Goal: Check status: Check status

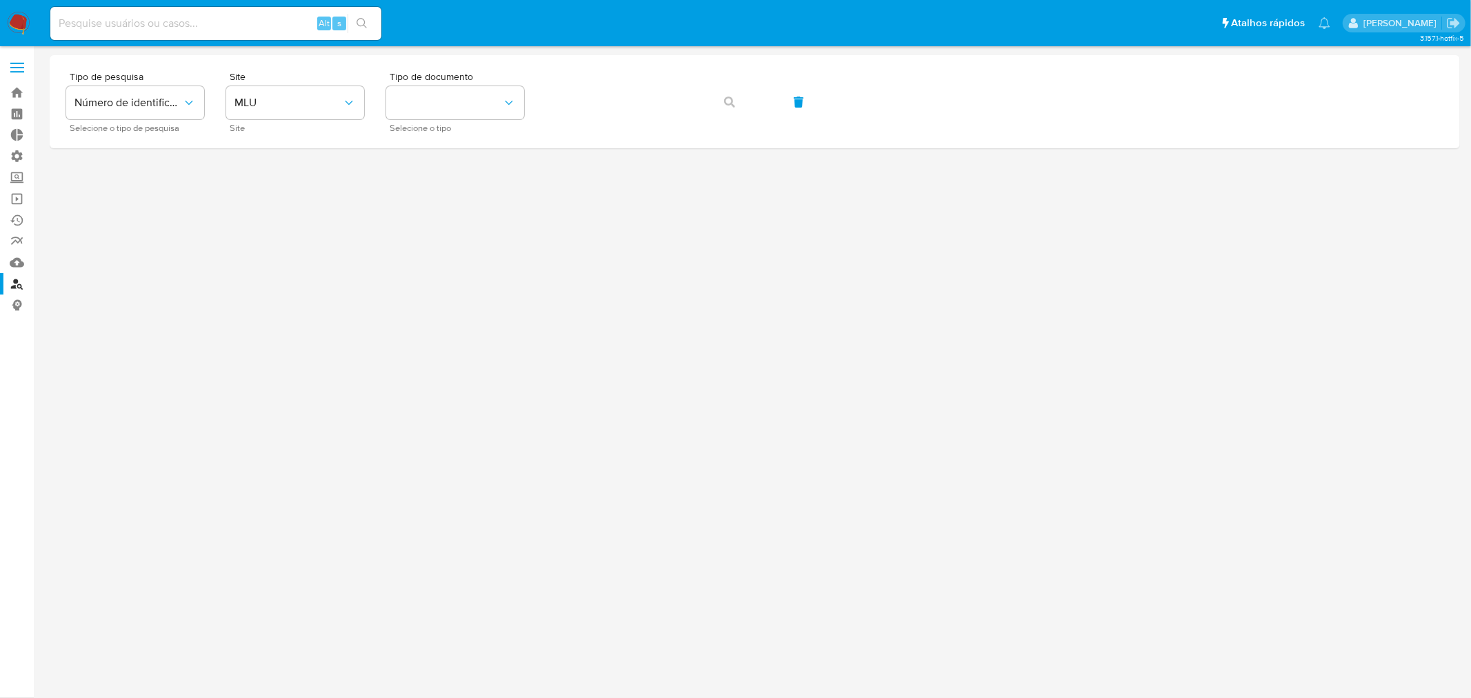
click at [211, 23] on input at bounding box center [215, 23] width 331 height 18
paste input "1046939405"
type input "1046939405"
click at [367, 23] on icon "search-icon" at bounding box center [361, 23] width 11 height 11
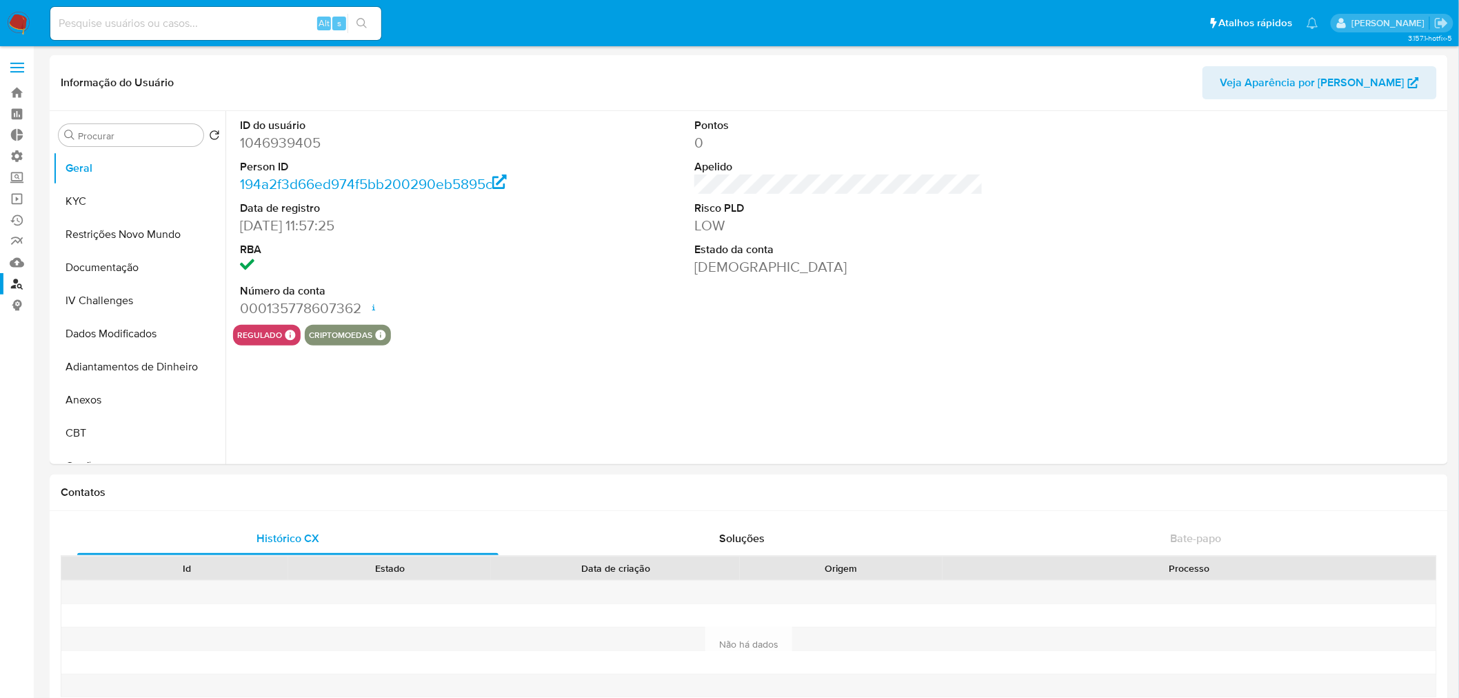
select select "10"
click at [127, 230] on button "Restrições Novo Mundo" at bounding box center [133, 234] width 161 height 33
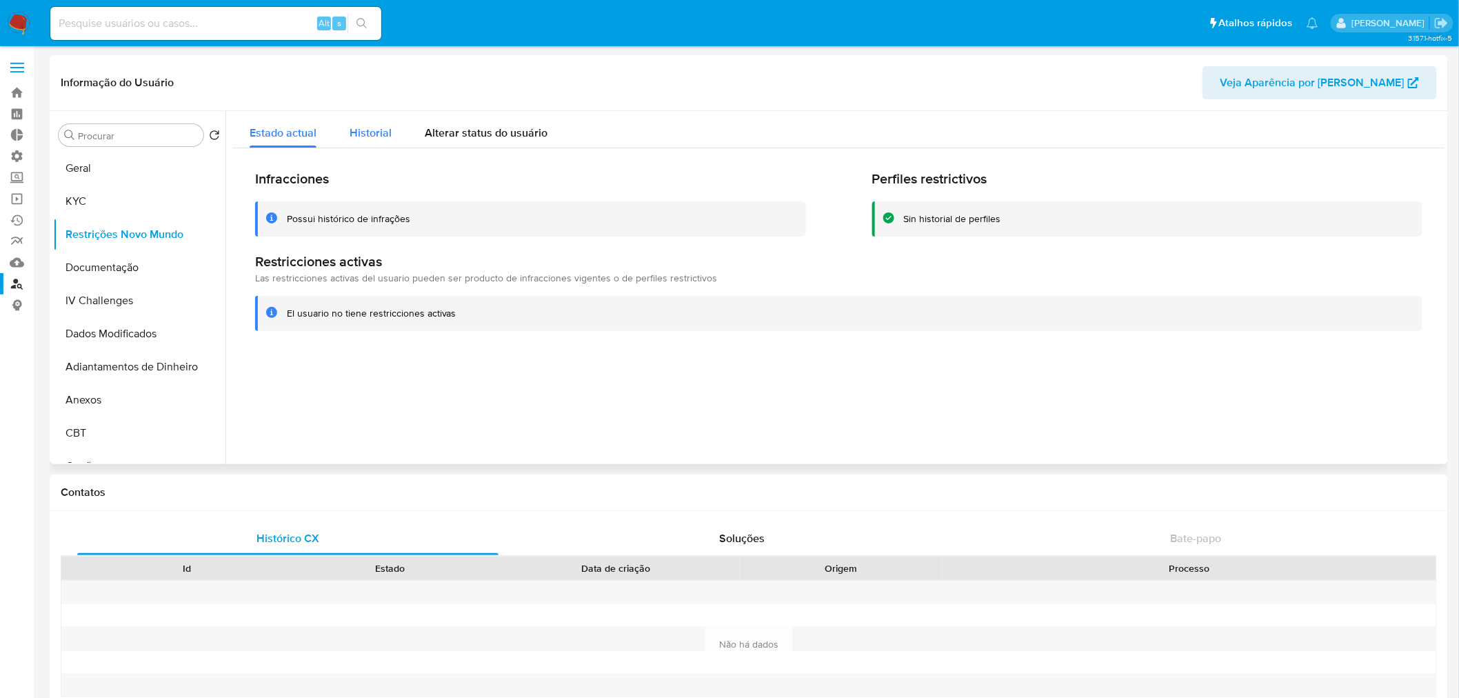
click at [376, 133] on span "Historial" at bounding box center [371, 133] width 42 height 16
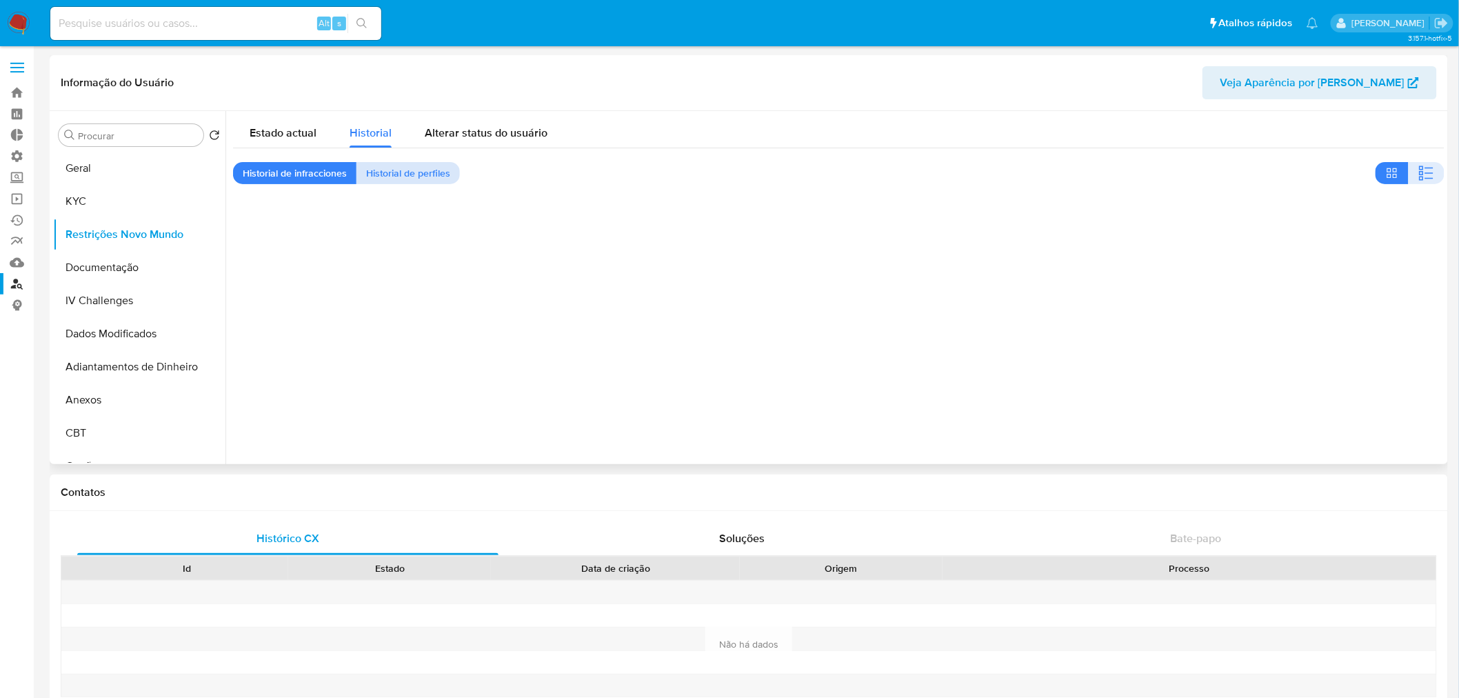
click at [402, 174] on span "Historial de perfiles" at bounding box center [408, 172] width 84 height 19
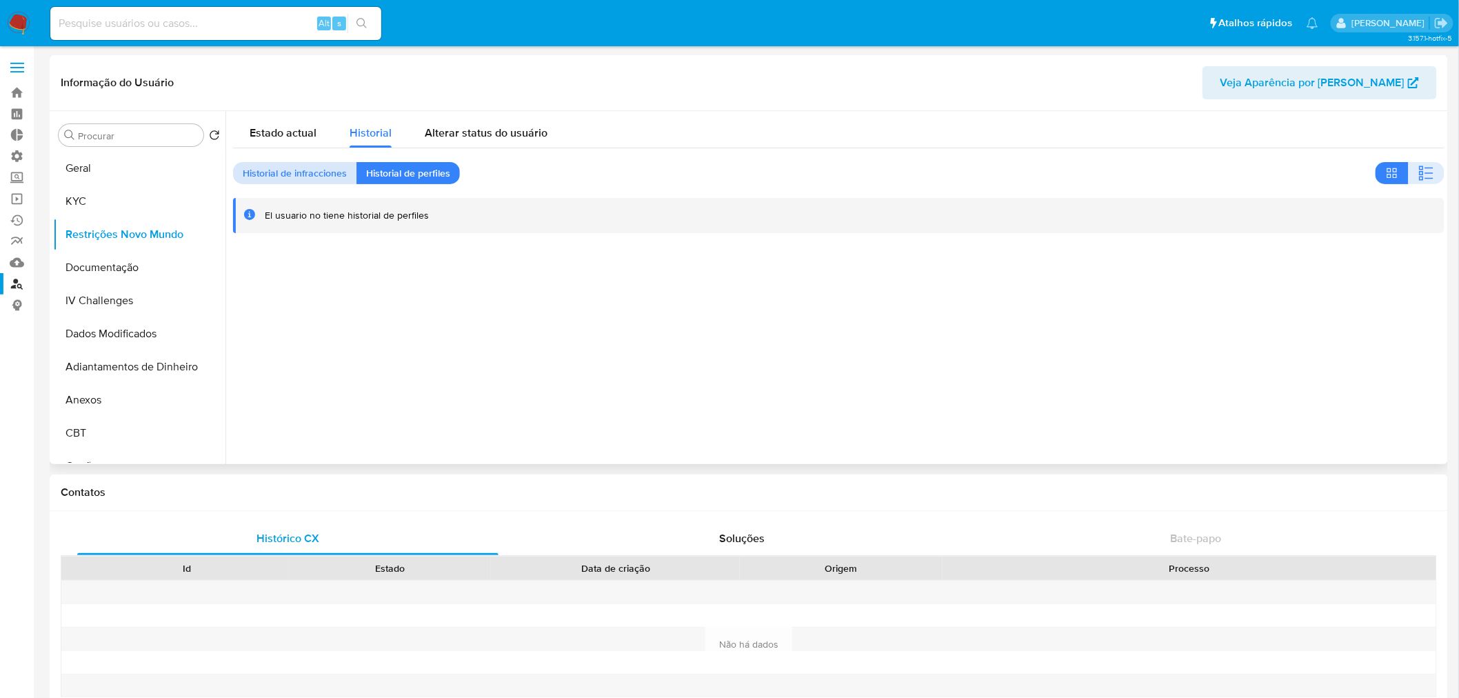
click at [300, 164] on span "Historial de infracciones" at bounding box center [295, 172] width 104 height 19
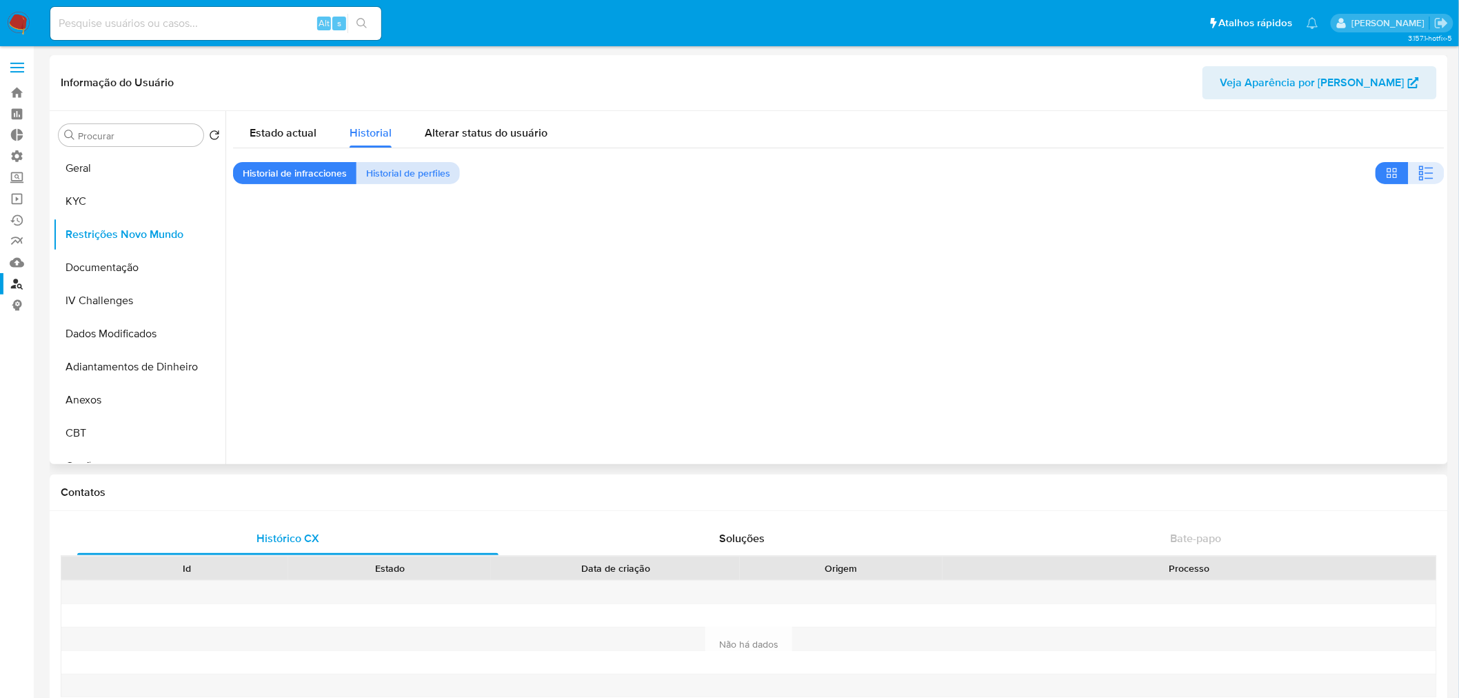
click at [396, 173] on span "Historial de perfiles" at bounding box center [408, 172] width 84 height 19
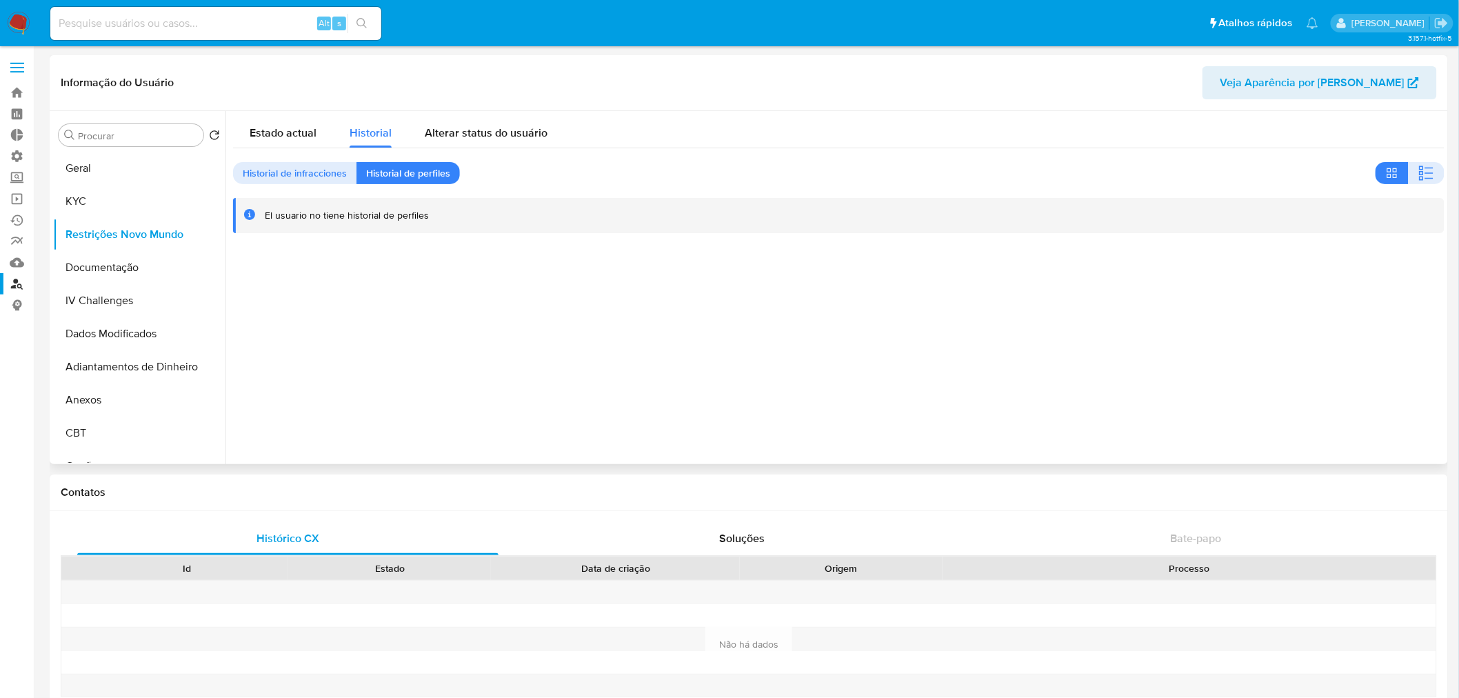
click at [284, 174] on span "Historial de infracciones" at bounding box center [295, 172] width 104 height 19
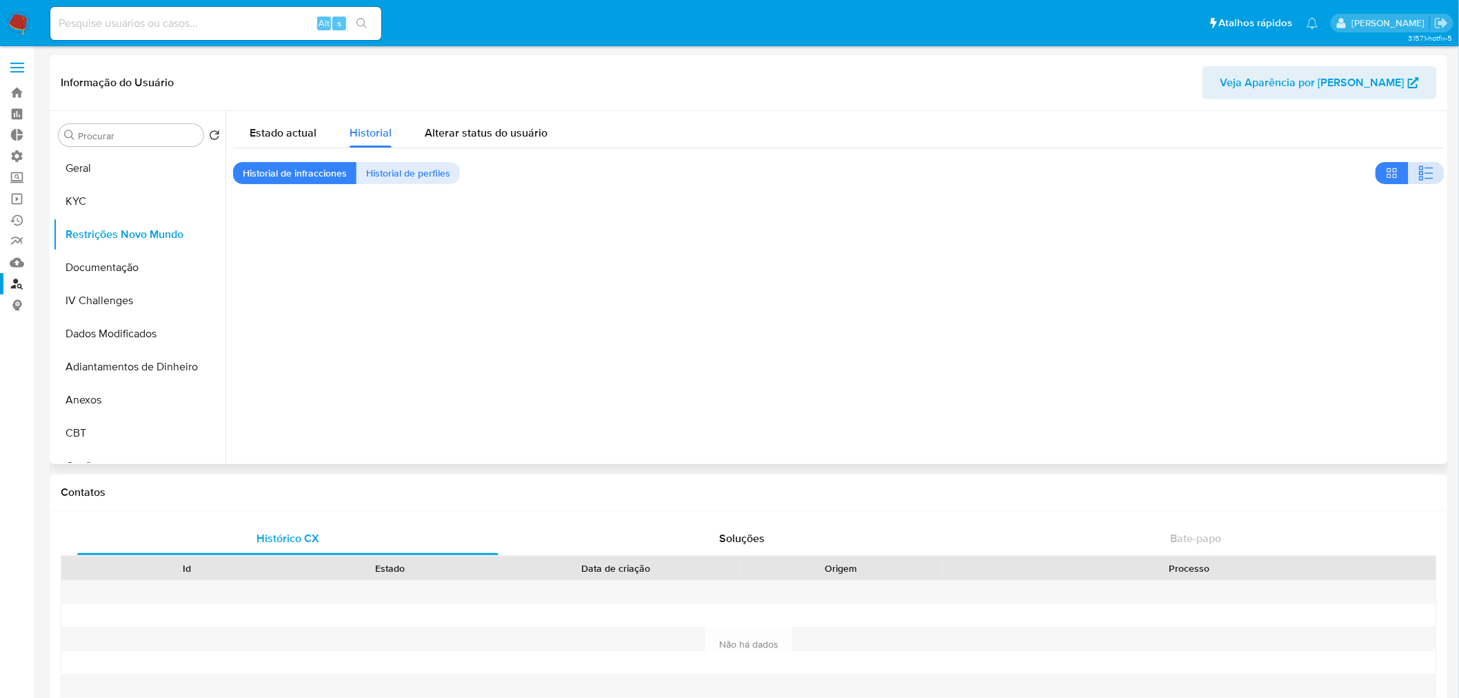
click at [1429, 177] on icon "button" at bounding box center [1426, 173] width 17 height 17
